Goal: Transaction & Acquisition: Purchase product/service

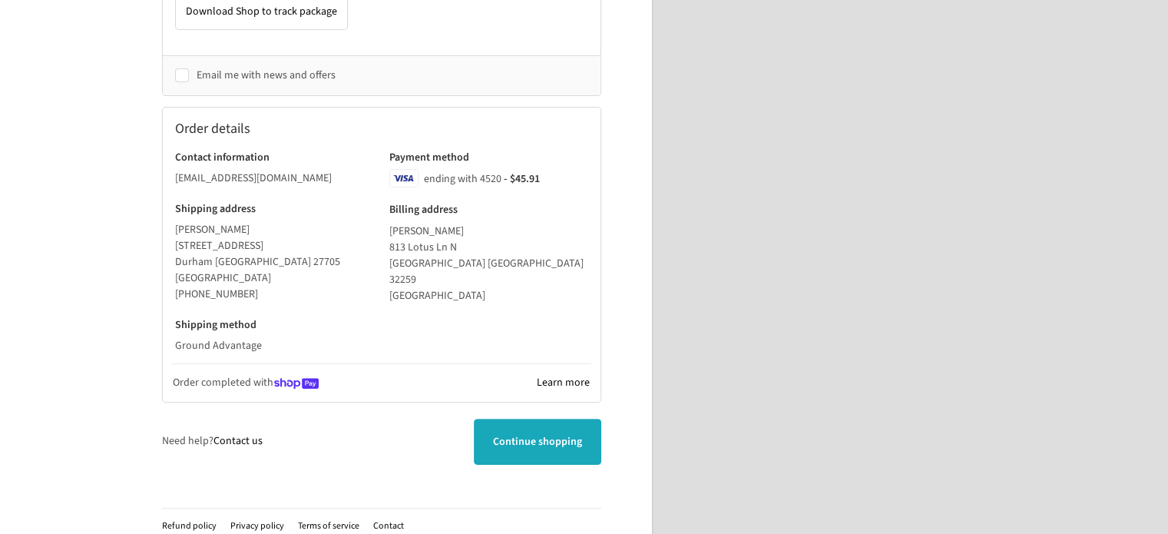
scroll to position [473, 0]
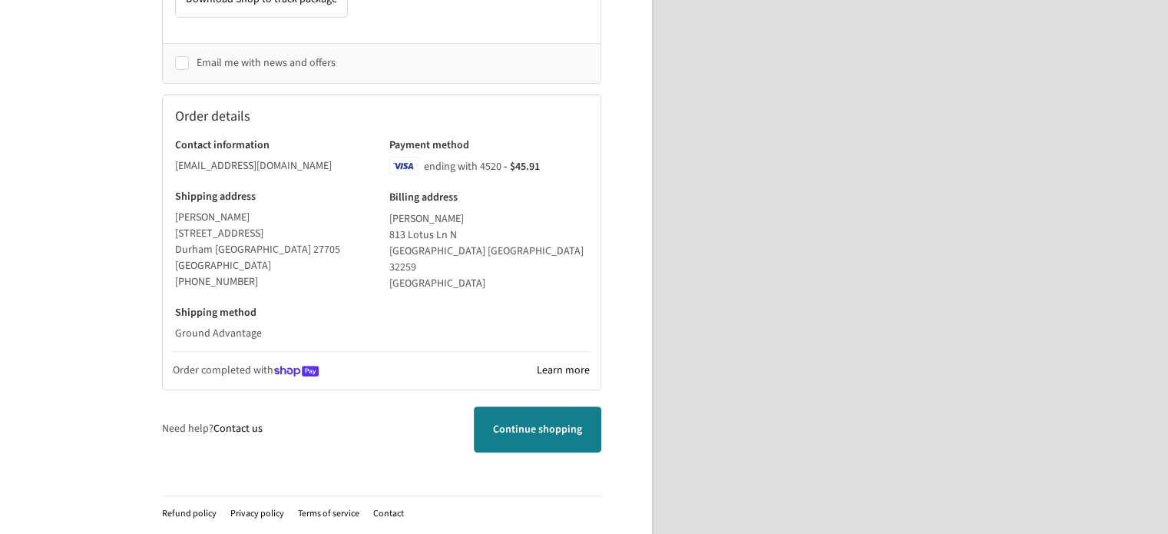
click at [548, 433] on span "Continue shopping" at bounding box center [537, 429] width 89 height 15
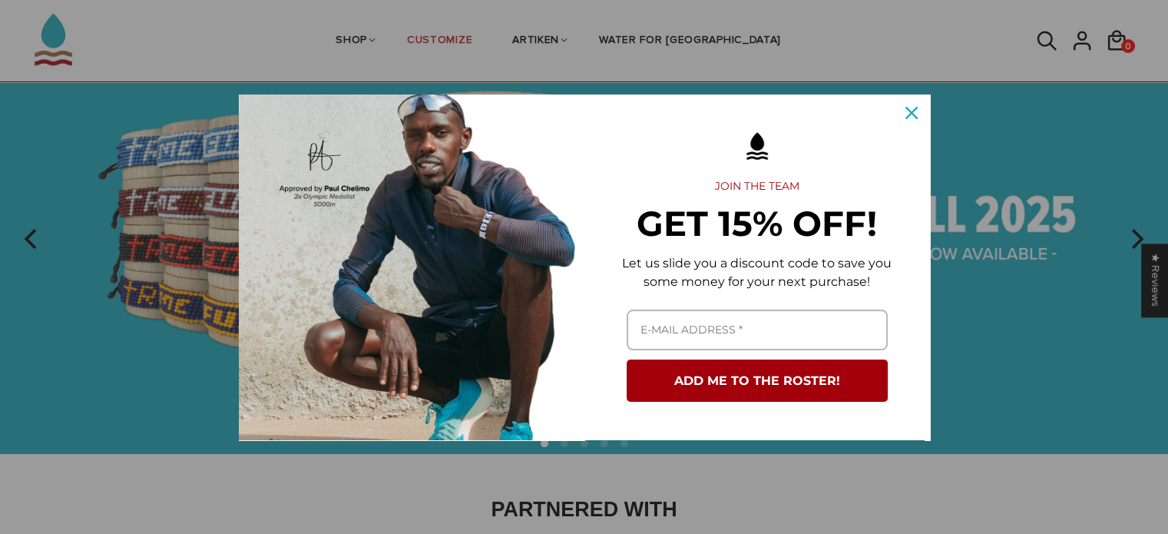
scroll to position [154, 0]
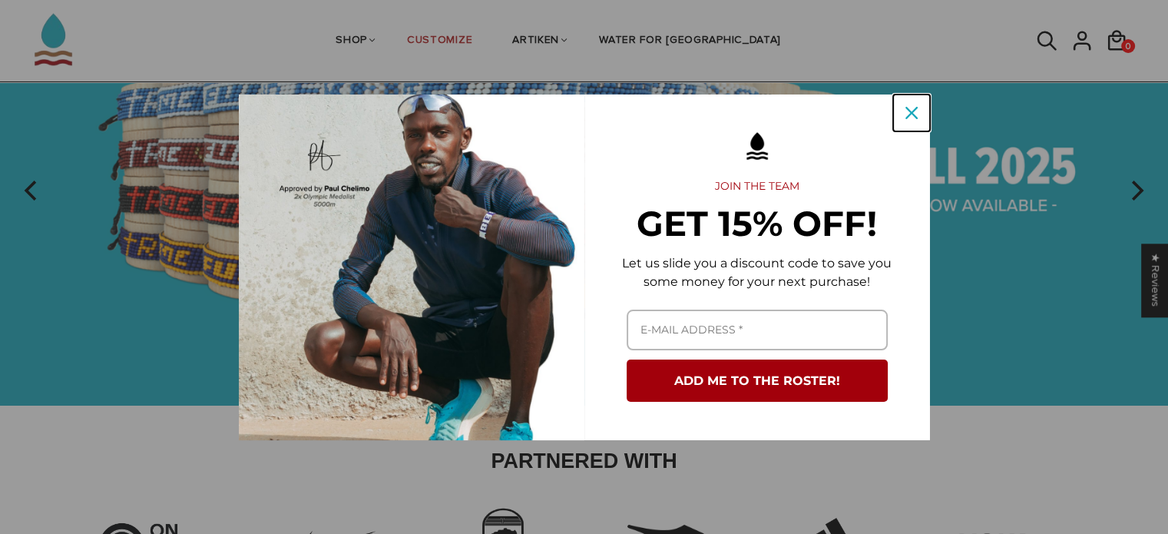
click at [910, 109] on icon "close icon" at bounding box center [912, 113] width 12 height 12
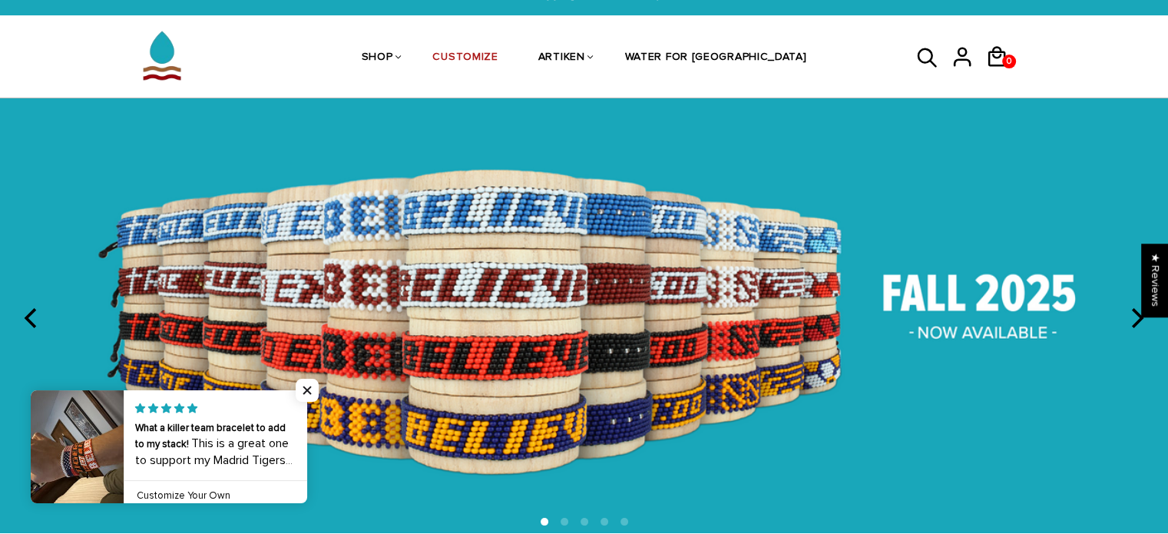
scroll to position [0, 0]
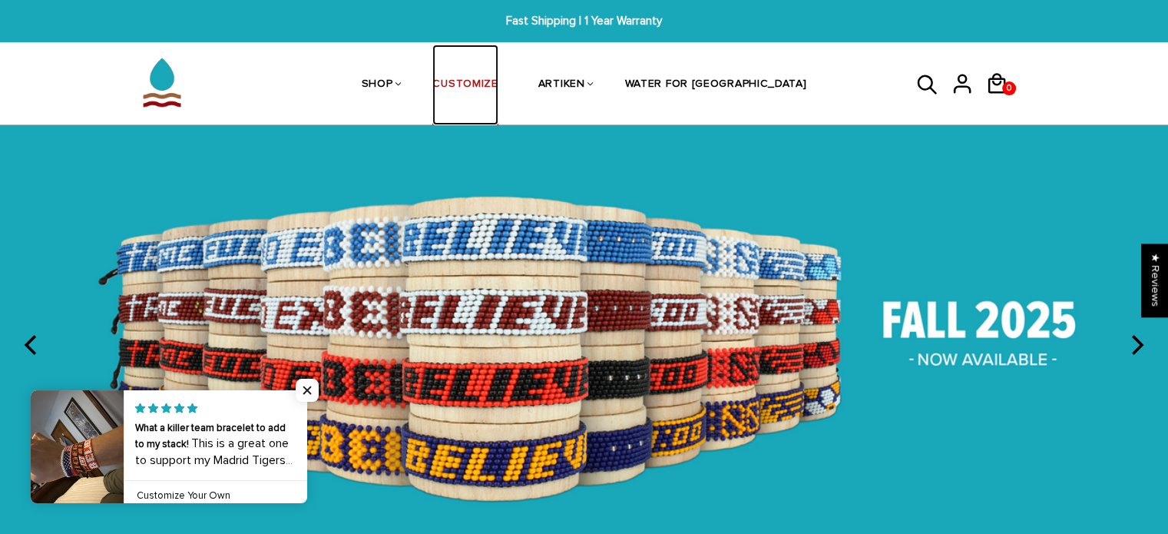
click at [498, 79] on link "CUSTOMIZE" at bounding box center [464, 85] width 65 height 81
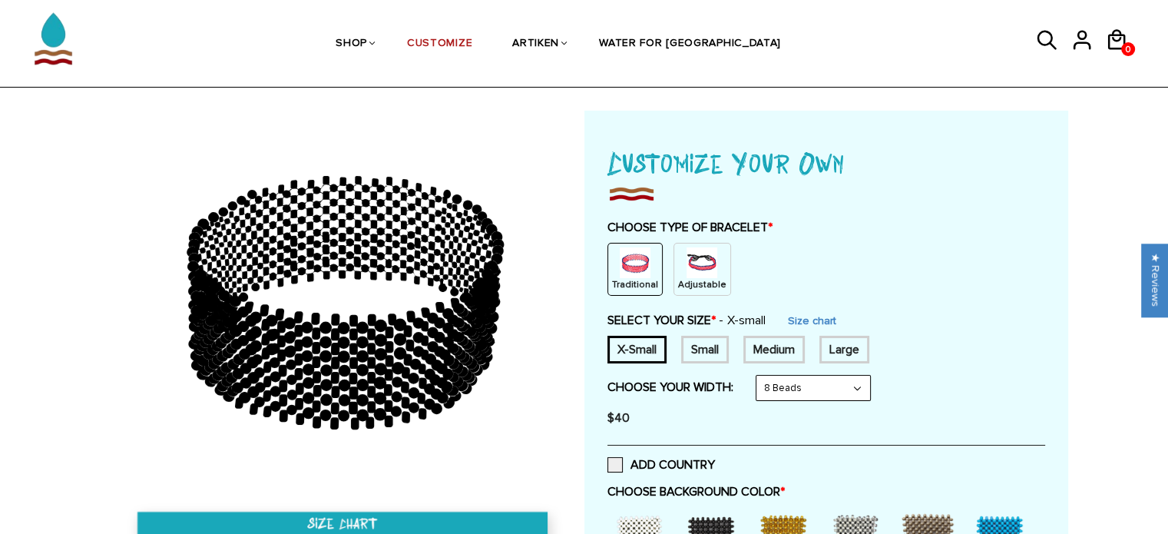
scroll to position [77, 0]
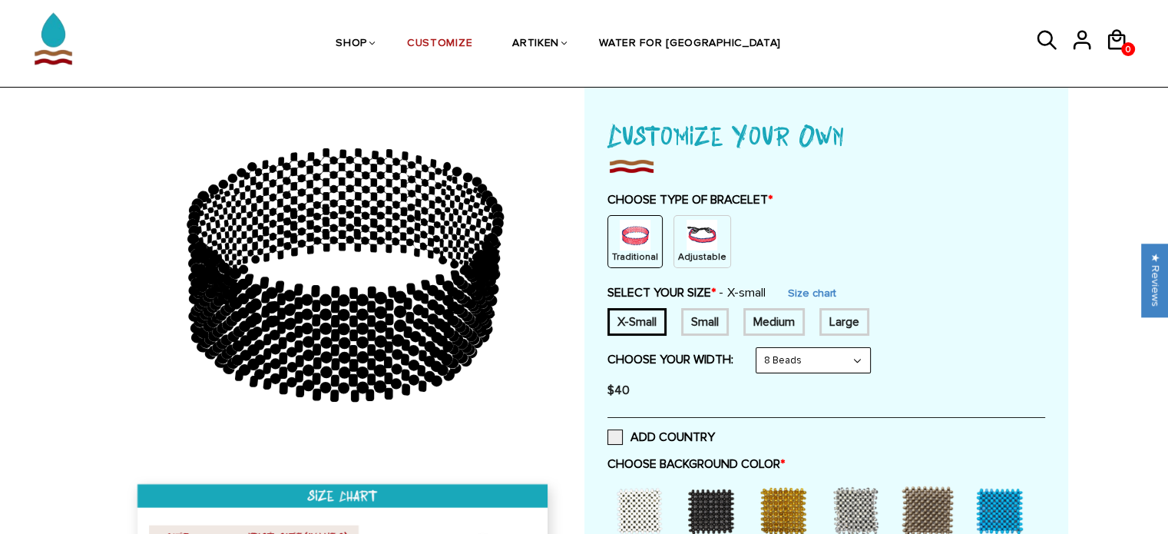
click at [694, 249] on img at bounding box center [702, 235] width 31 height 31
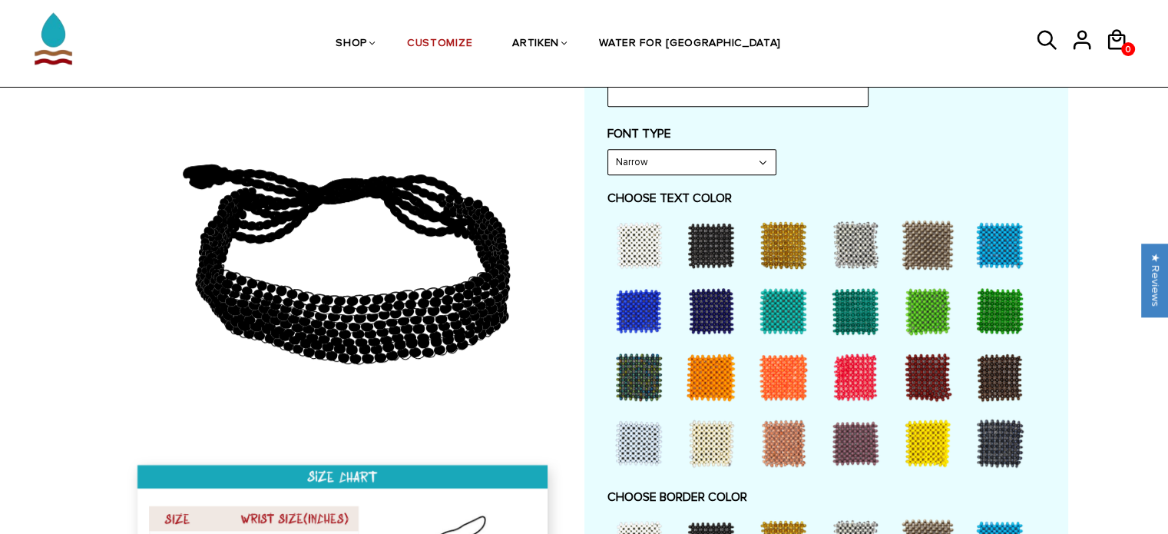
scroll to position [409, 0]
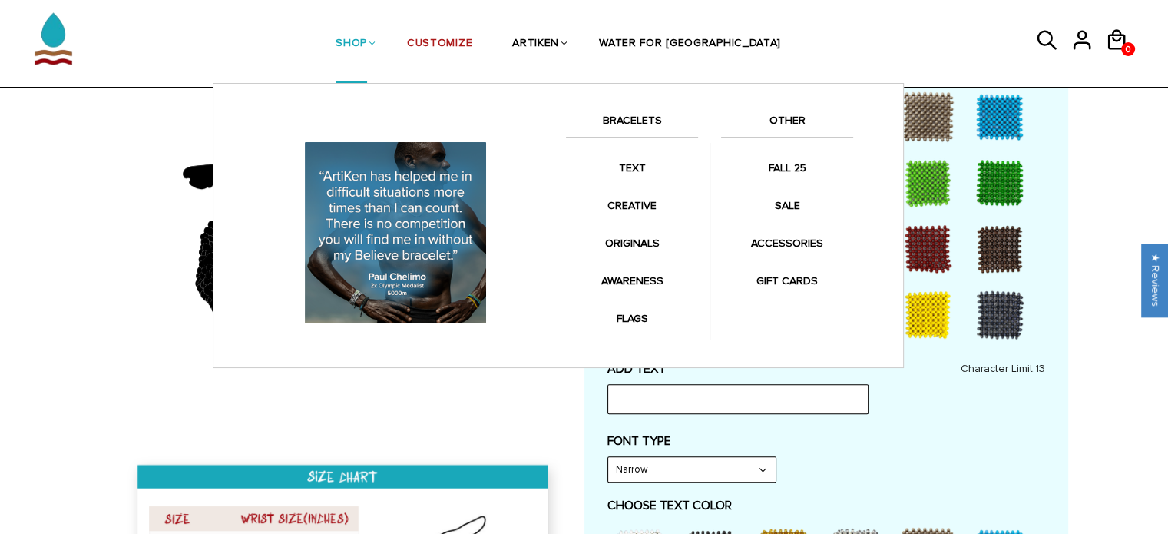
click at [367, 40] on link "SHOP" at bounding box center [351, 44] width 31 height 79
click at [633, 116] on link "BRACELETS" at bounding box center [632, 124] width 132 height 26
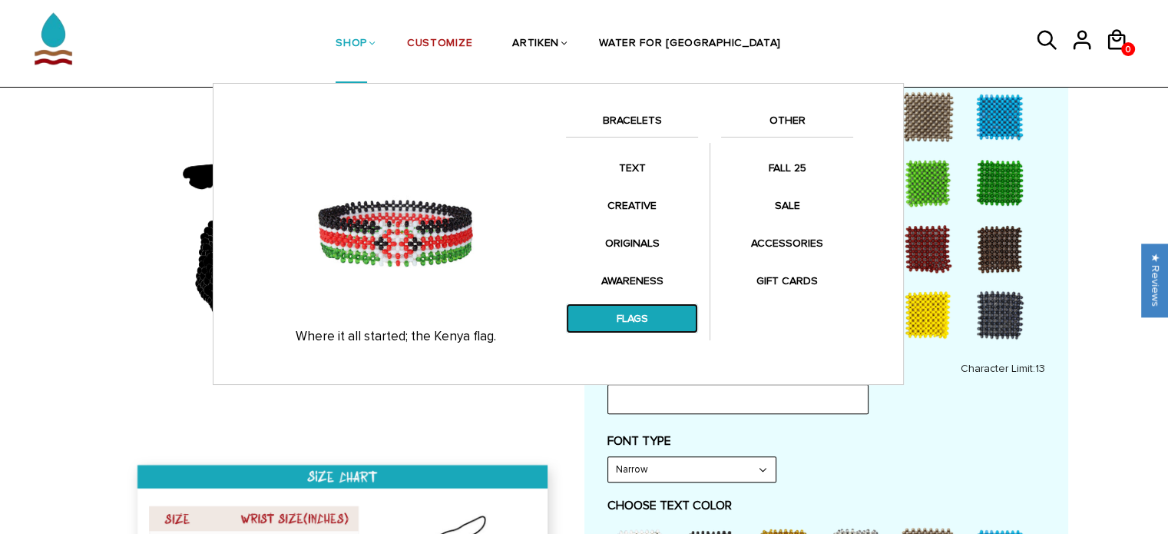
click at [638, 313] on link "FLAGS" at bounding box center [632, 318] width 132 height 30
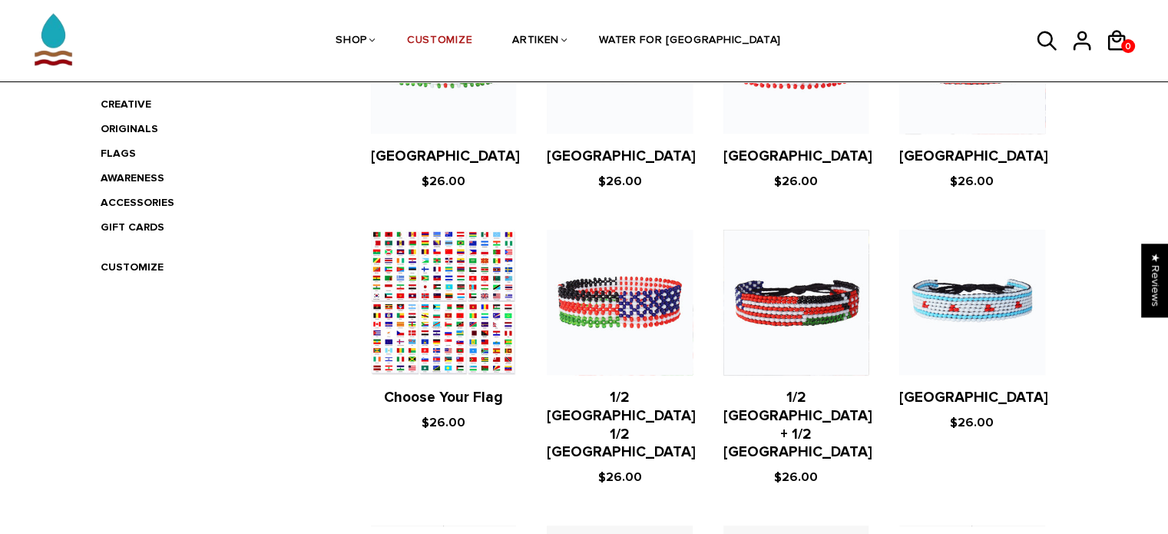
scroll to position [538, 0]
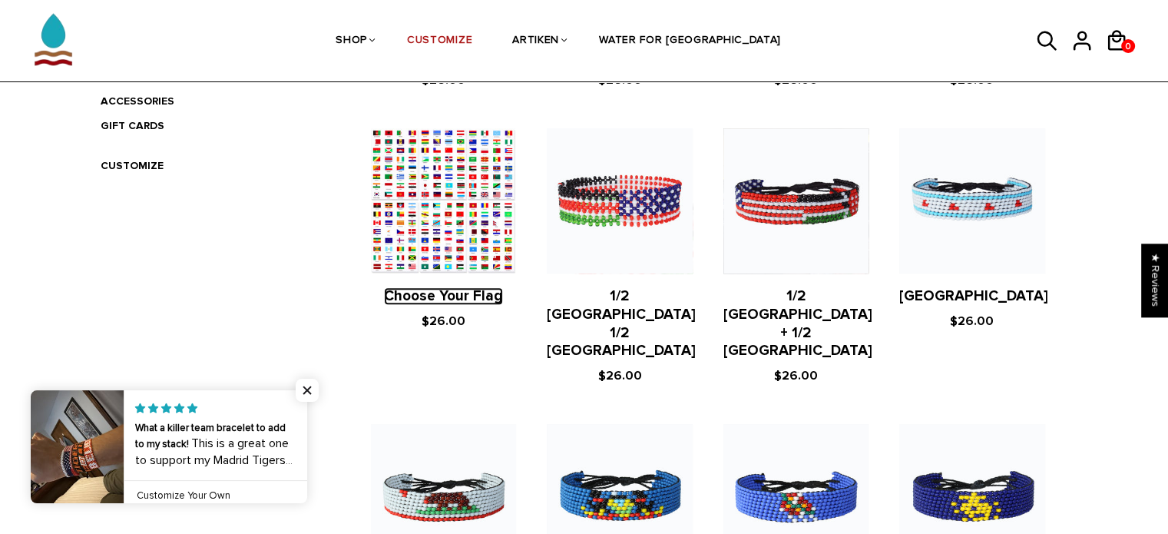
click at [452, 305] on link "Choose Your Flag" at bounding box center [443, 296] width 119 height 18
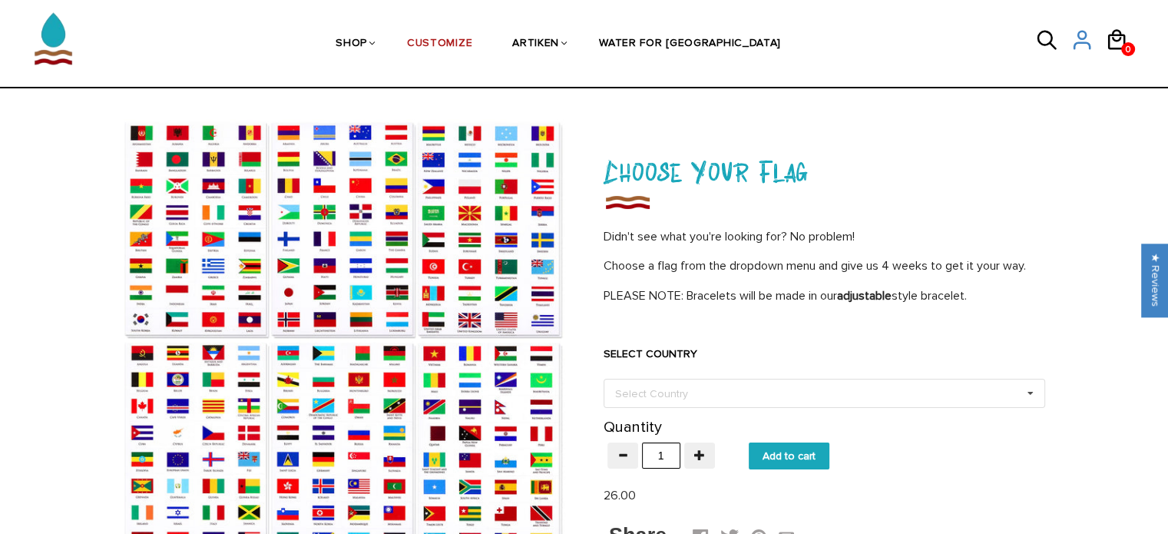
scroll to position [77, 0]
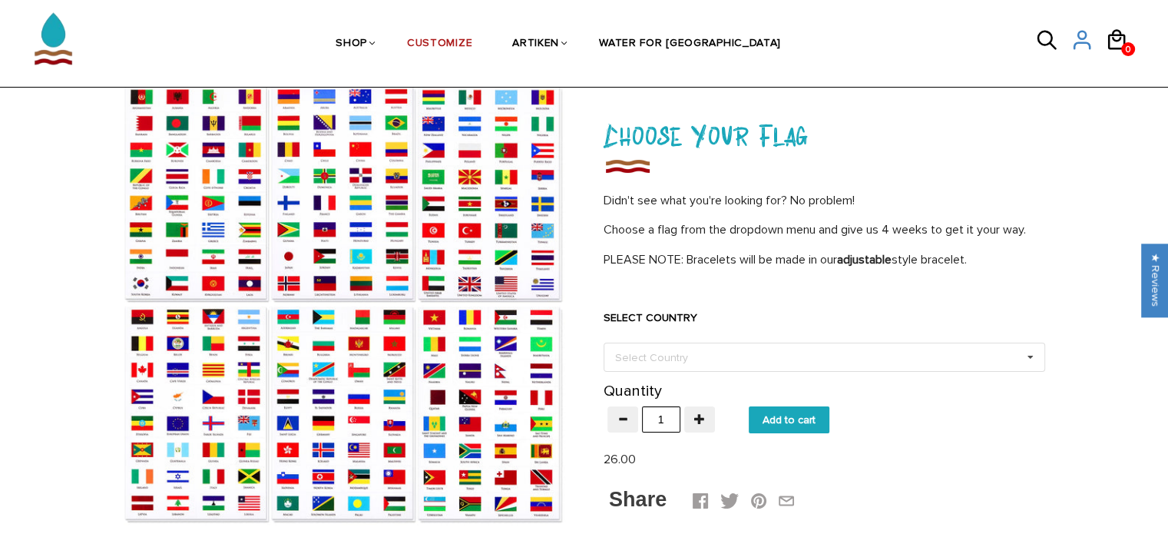
click at [748, 310] on label "SELECT COUNTRY" at bounding box center [825, 317] width 442 height 15
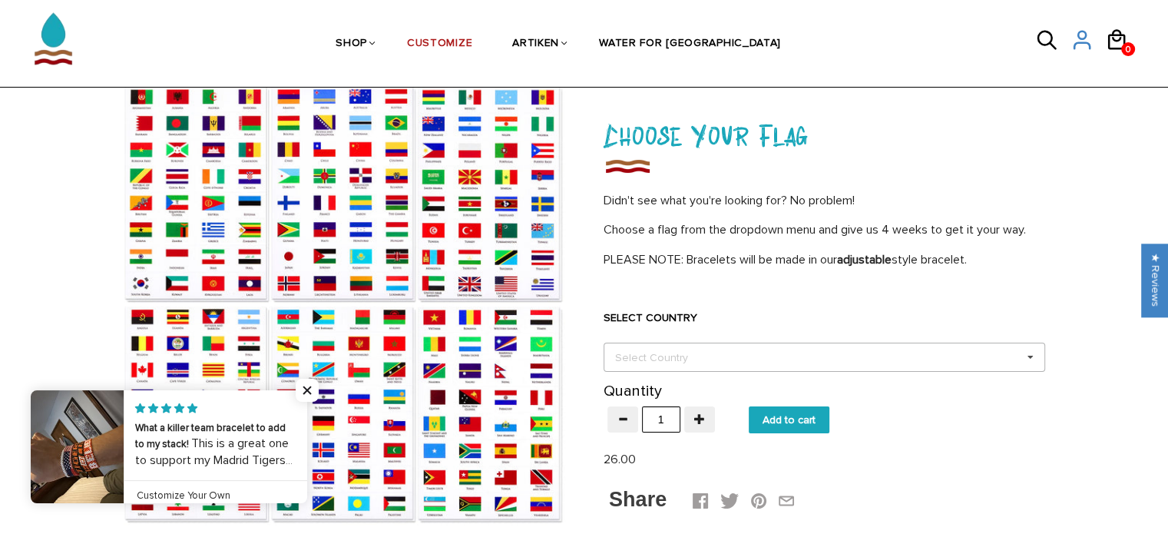
click at [744, 361] on div "Select Country Others [GEOGRAPHIC_DATA] [GEOGRAPHIC_DATA] [GEOGRAPHIC_DATA] [GE…" at bounding box center [825, 357] width 442 height 29
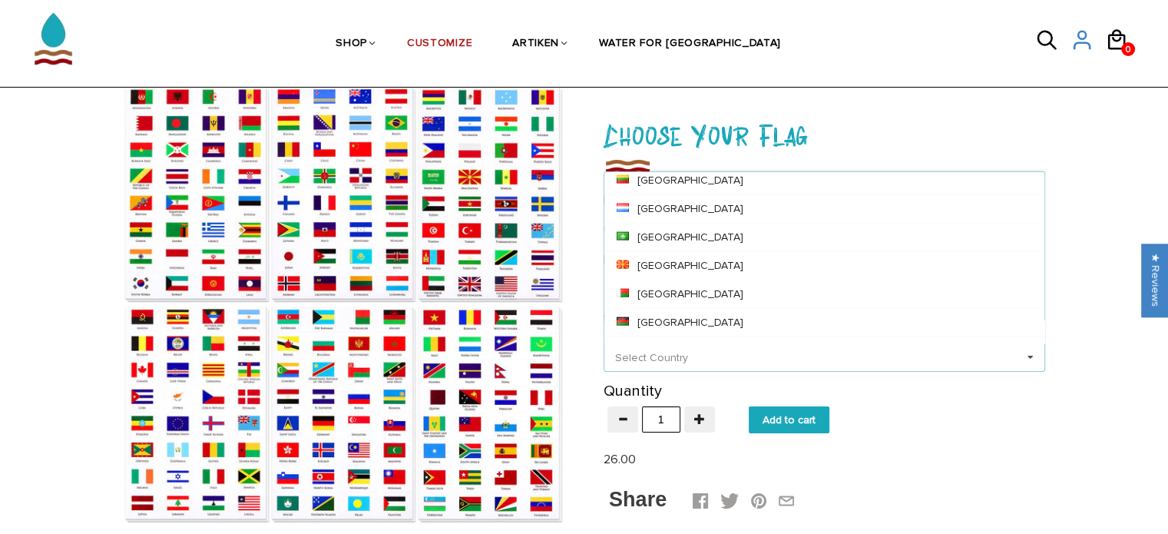
scroll to position [3764, 0]
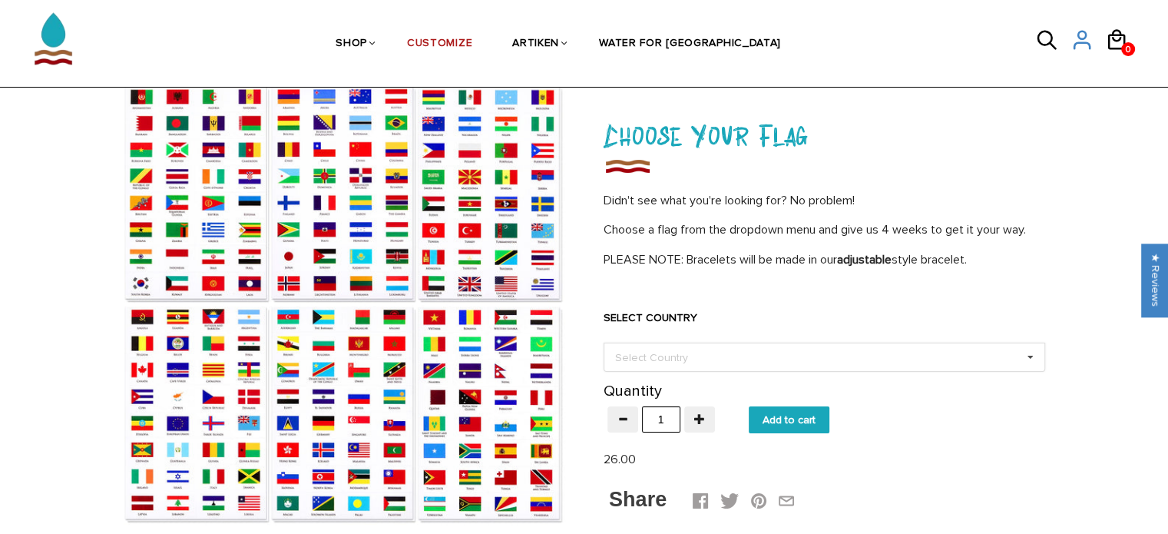
click at [1082, 151] on div "FLAGS Home / Collections / FLAGS / Choose Your Flag Choose Your Flag Didn't see…" at bounding box center [584, 515] width 1168 height 865
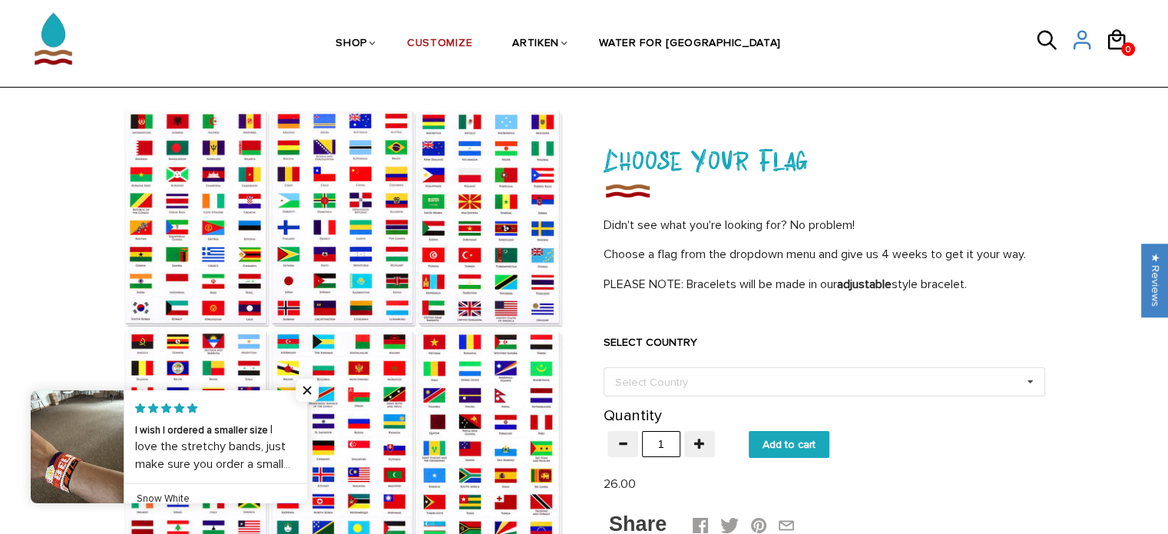
scroll to position [0, 0]
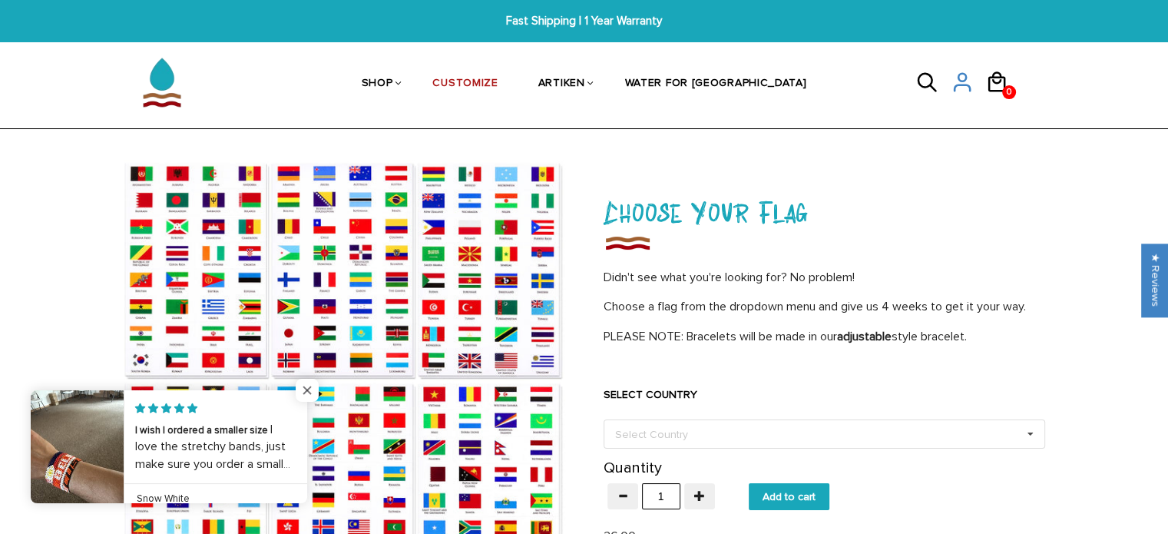
click at [304, 393] on span "Close popup widget" at bounding box center [307, 390] width 23 height 23
